Goal: Task Accomplishment & Management: Use online tool/utility

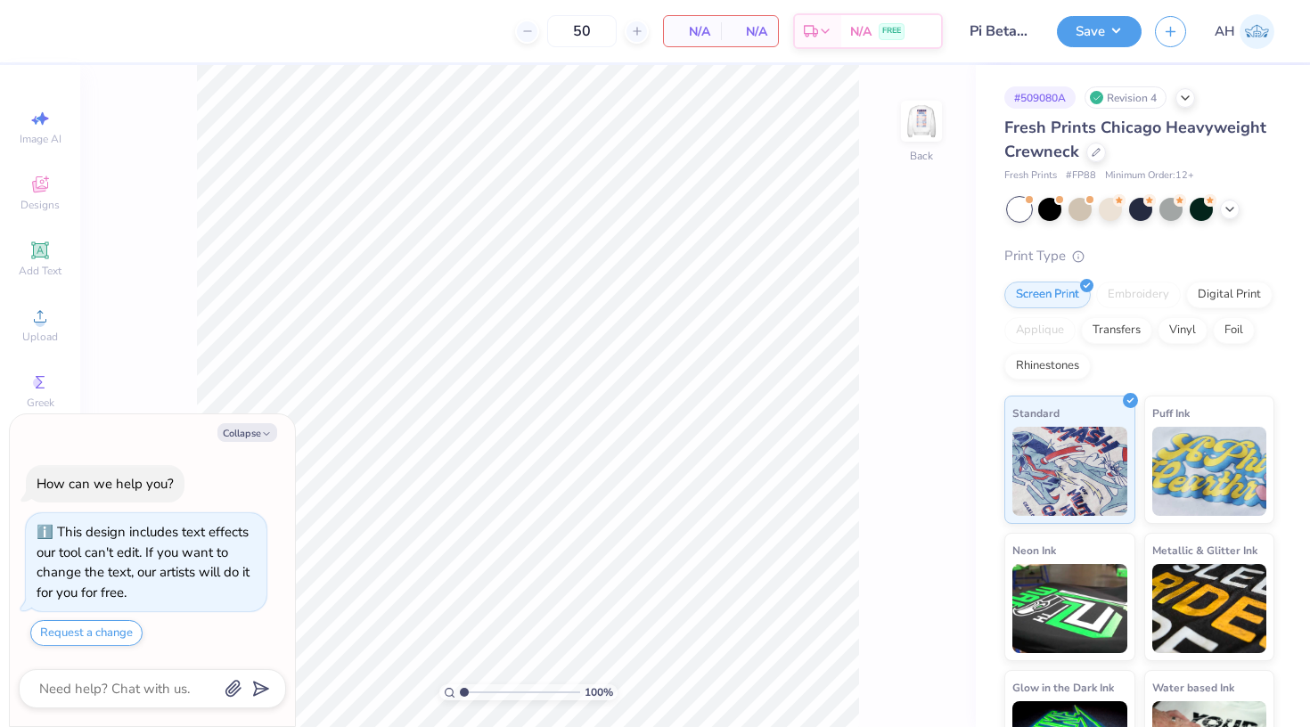
type textarea "x"
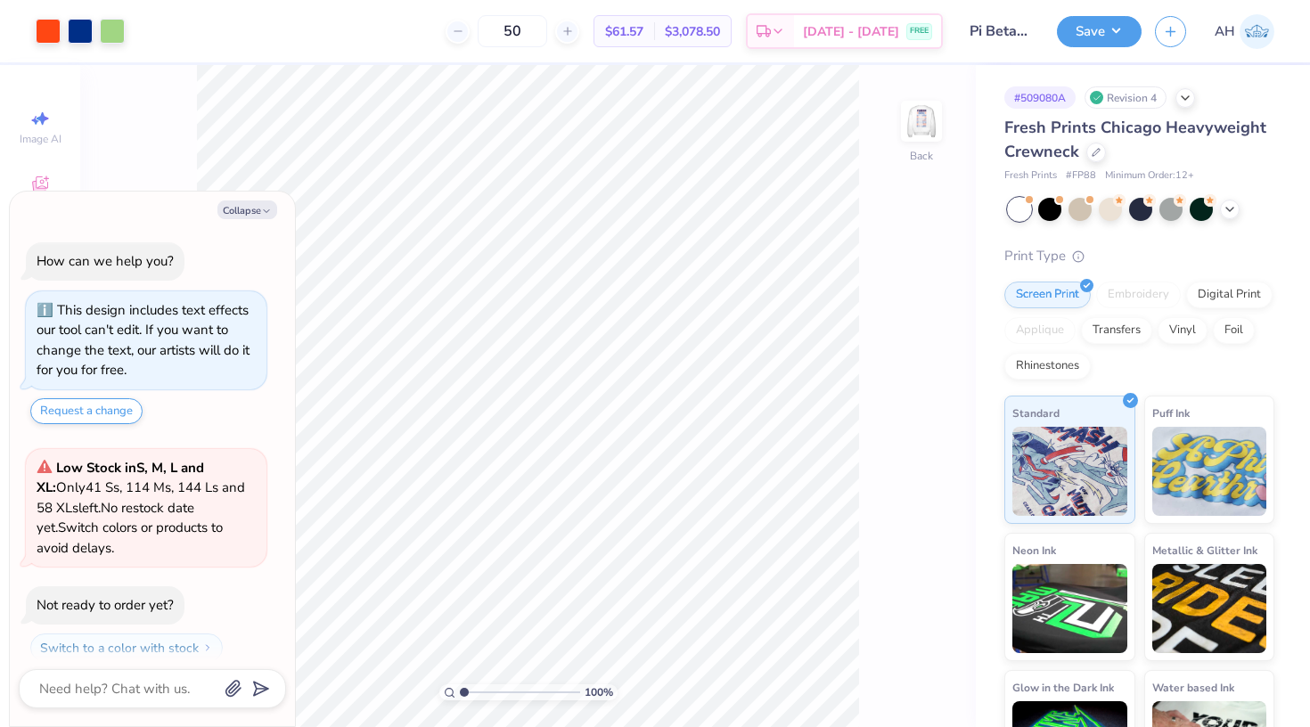
scroll to position [11, 0]
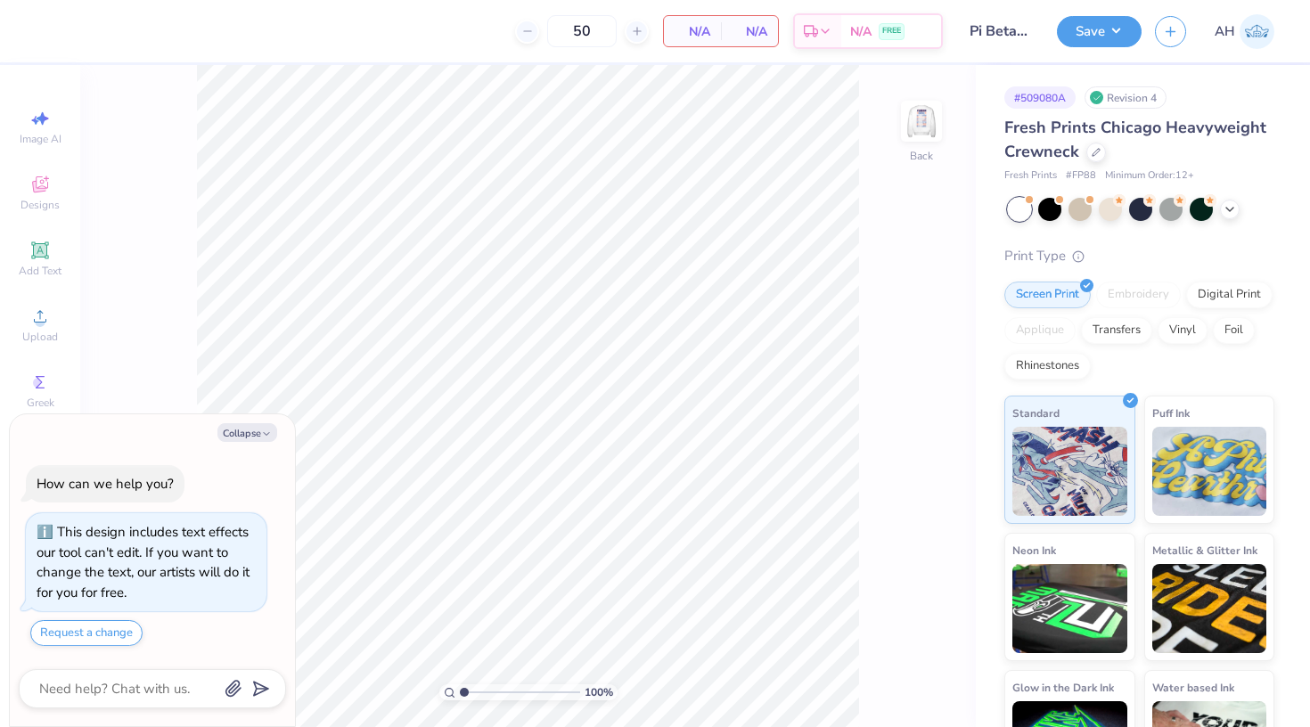
type textarea "x"
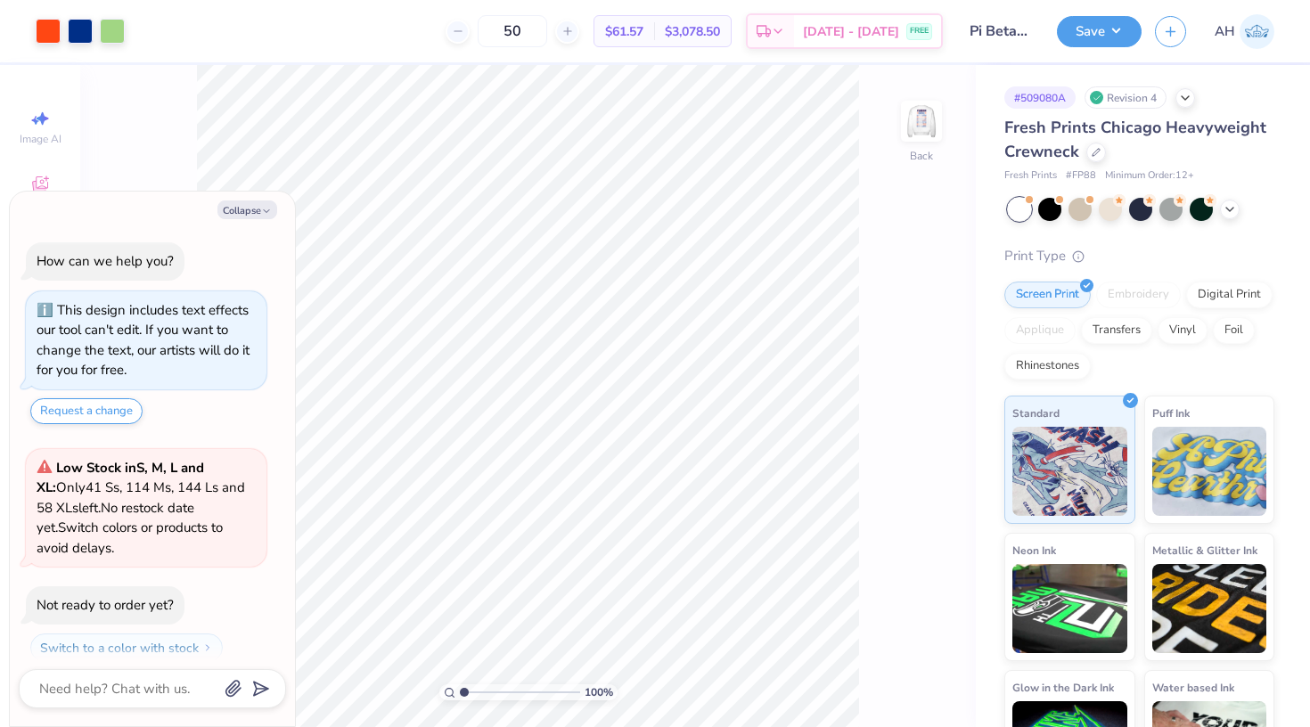
scroll to position [11, 0]
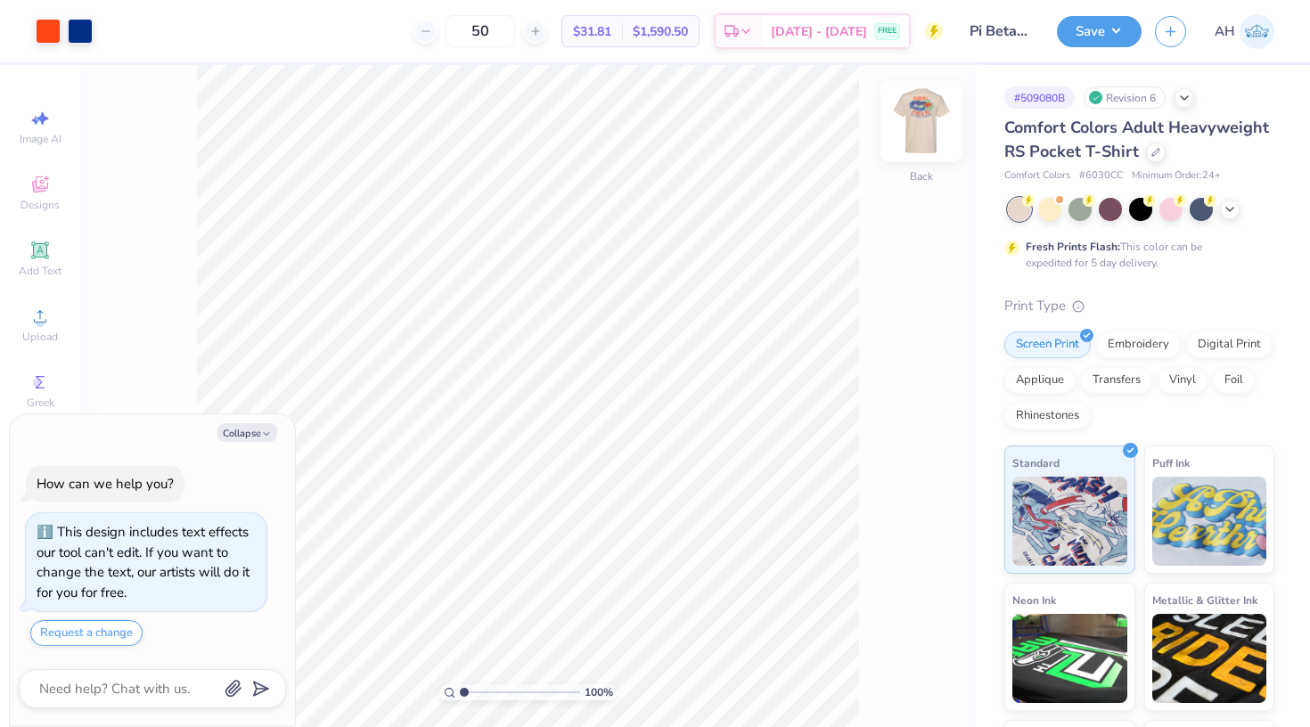
click at [918, 130] on img at bounding box center [921, 121] width 71 height 71
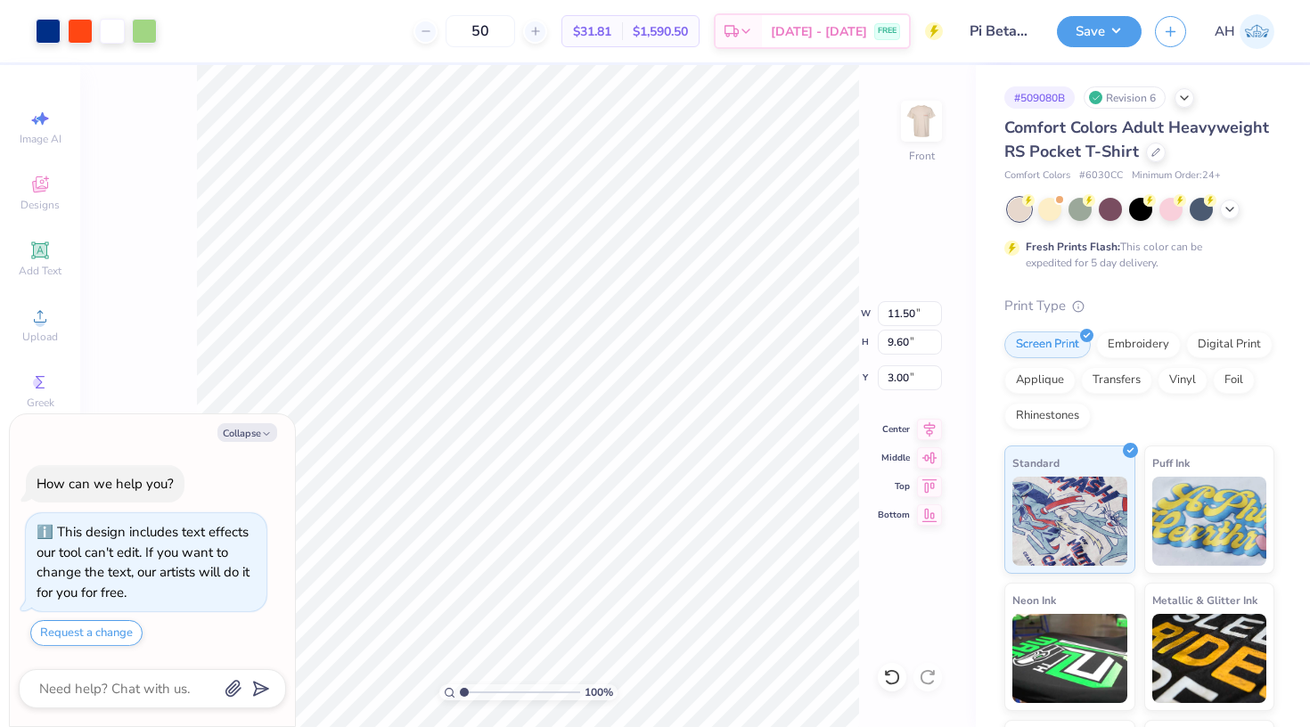
type textarea "x"
